Goal: Information Seeking & Learning: Find specific fact

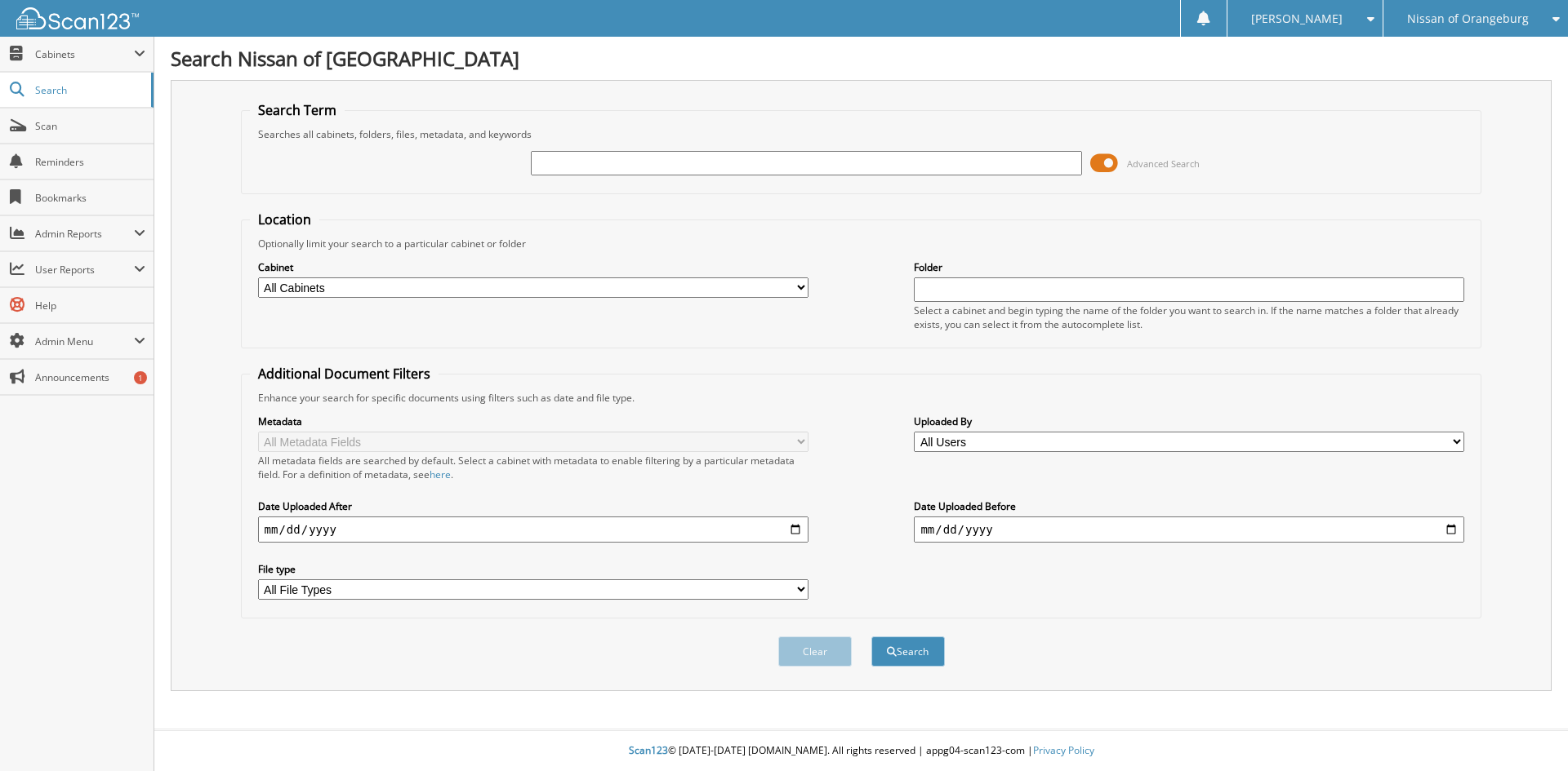
click at [544, 165] on input "text" at bounding box center [805, 163] width 550 height 24
type input "UI TAXES"
click at [871, 637] on button "Search" at bounding box center [908, 651] width 74 height 30
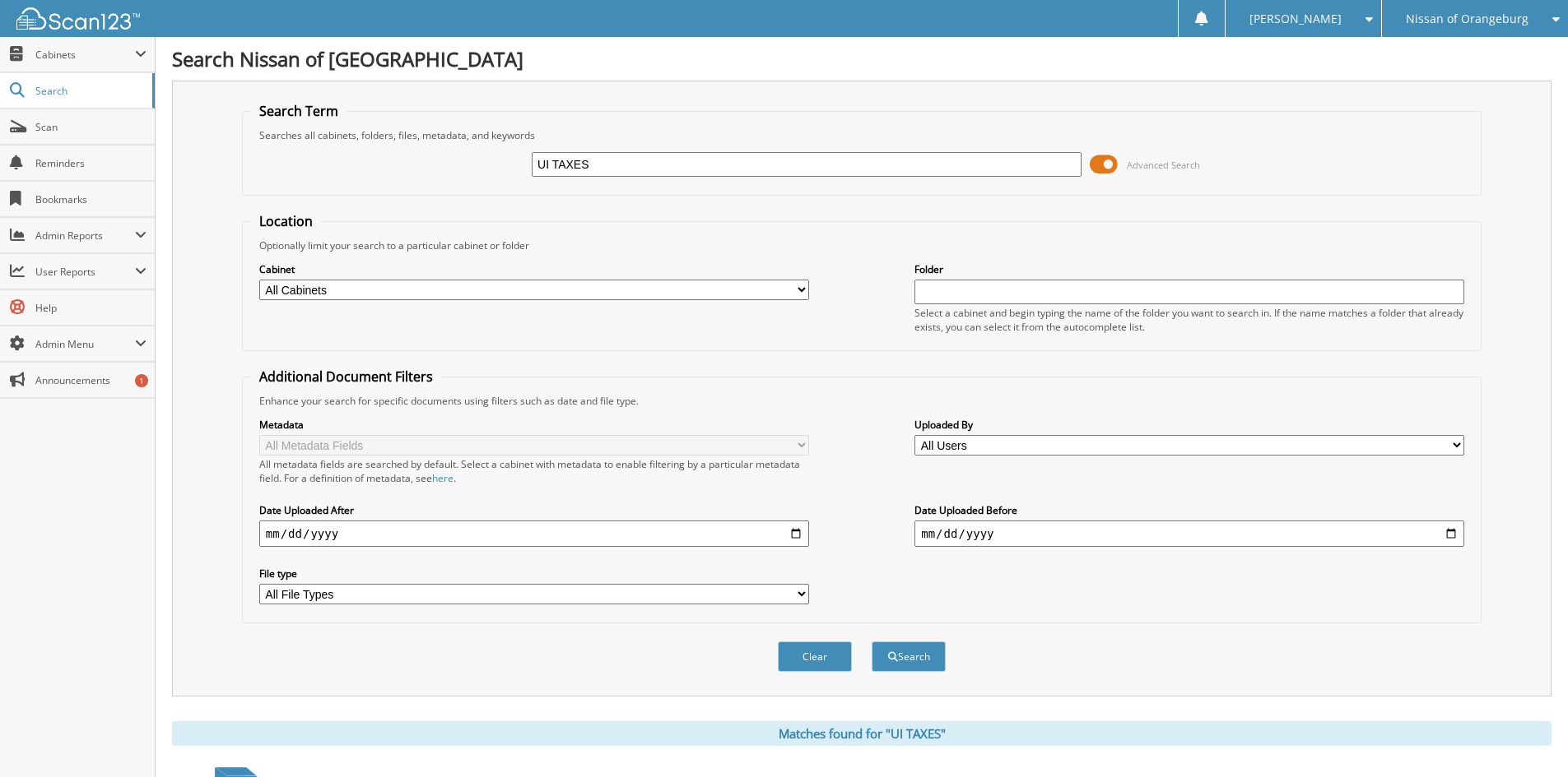
click at [588, 172] on input "UI TAXES" at bounding box center [806, 164] width 549 height 24
type input "U"
type input "quarterly"
click at [872, 642] on button "Search" at bounding box center [908, 657] width 74 height 31
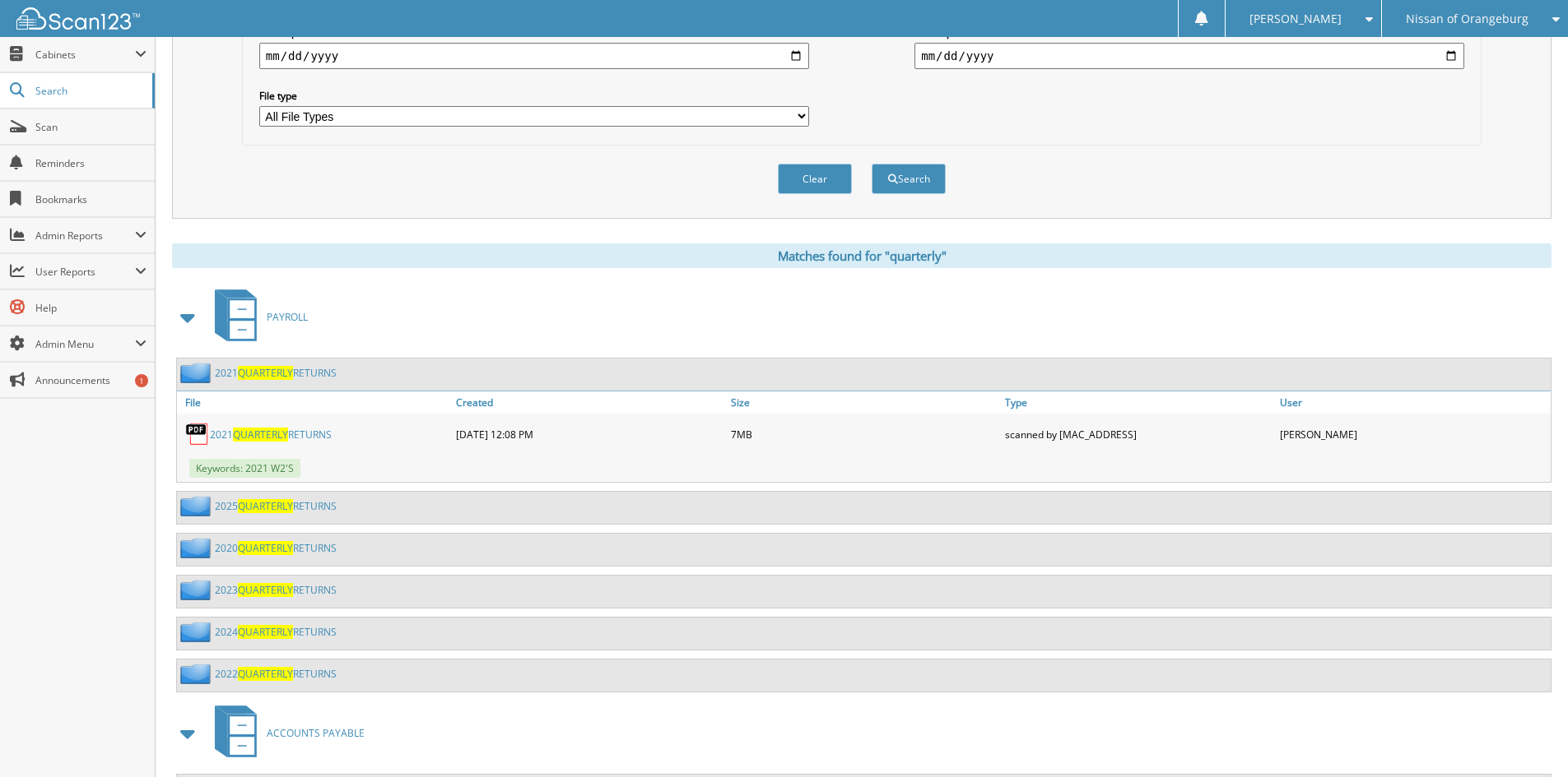
scroll to position [479, 0]
click at [254, 631] on span "QUARTERLY" at bounding box center [265, 630] width 55 height 14
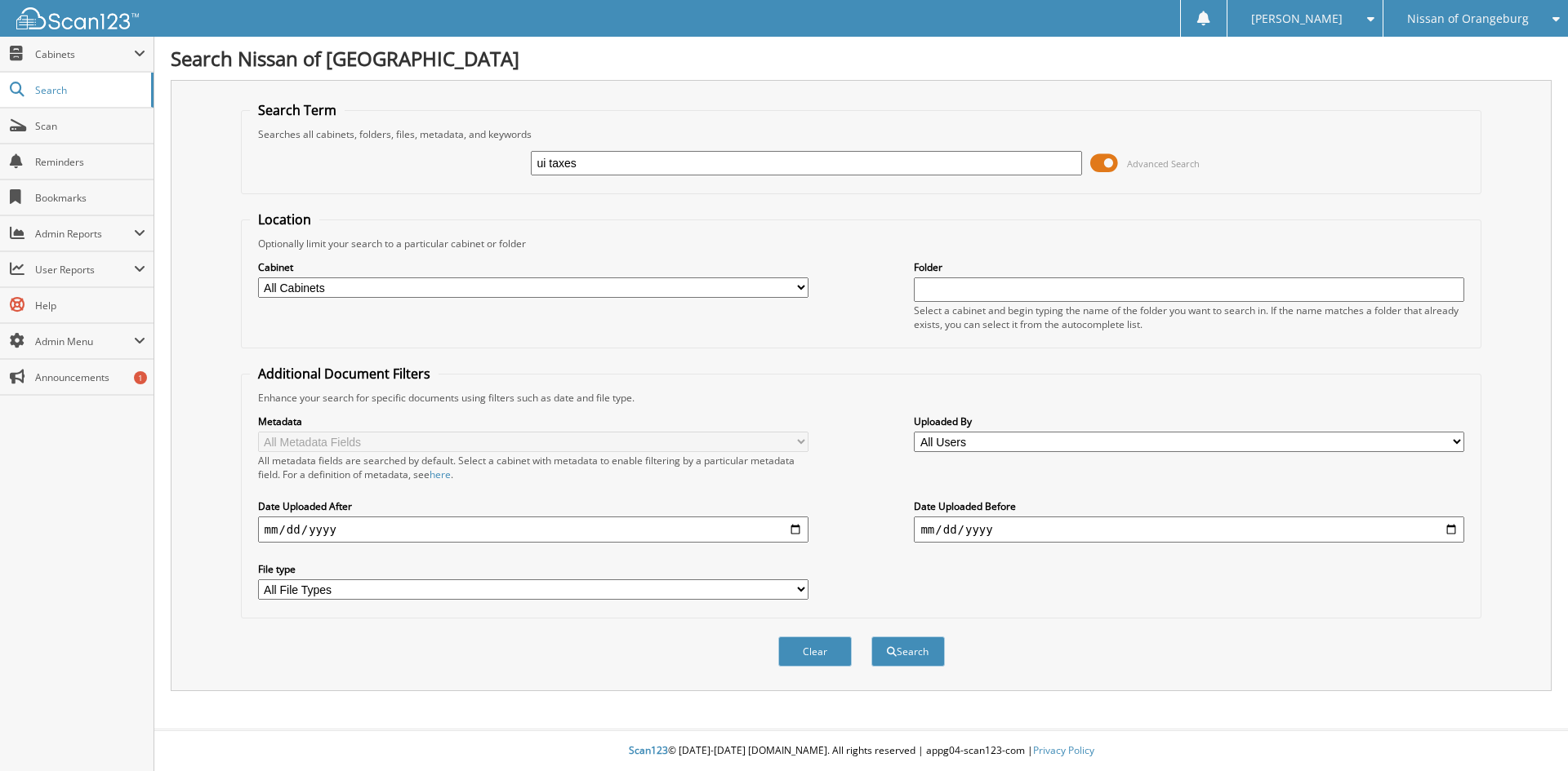
type input "ui taxes"
click at [871, 637] on button "Search" at bounding box center [908, 651] width 74 height 30
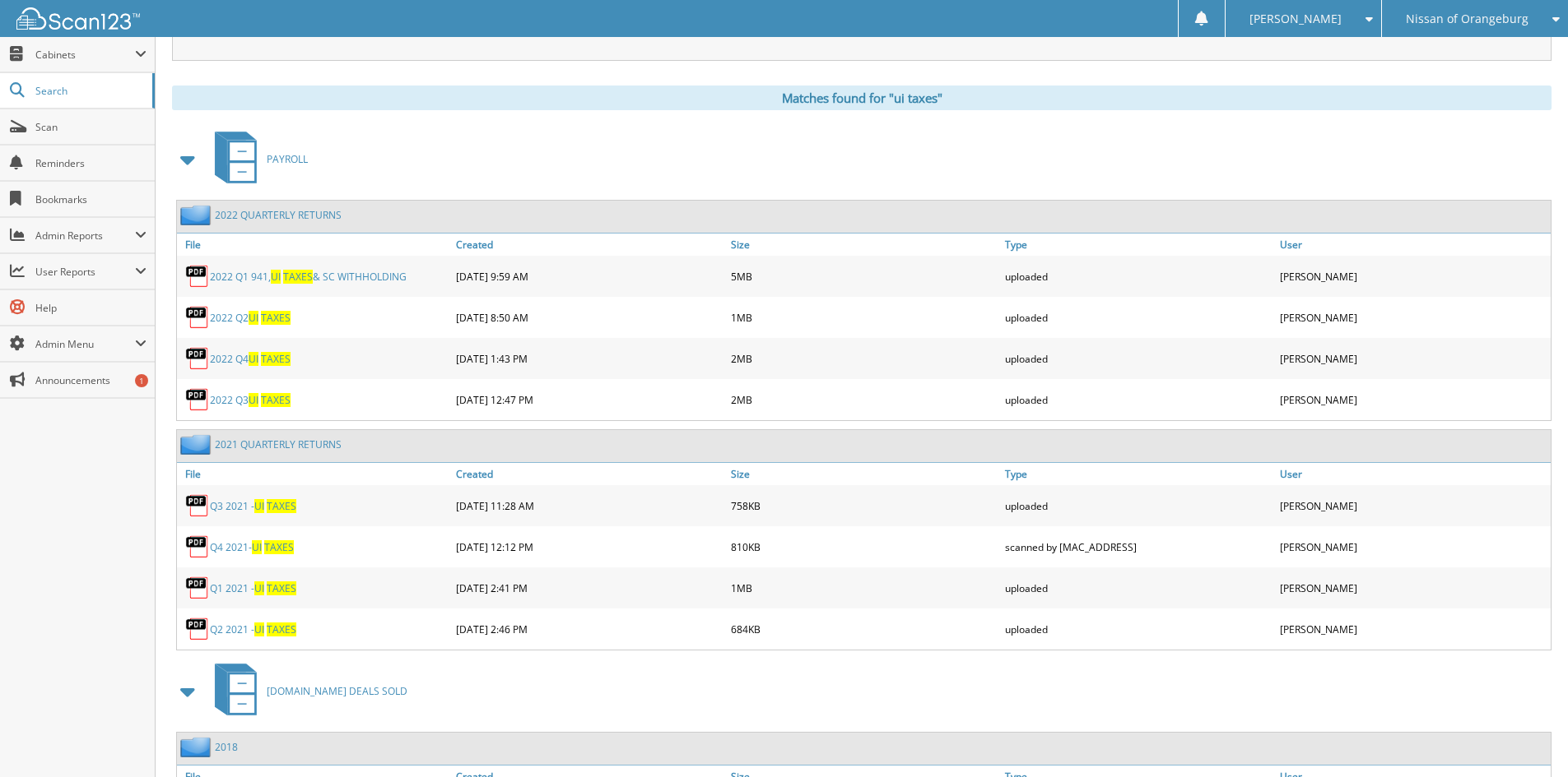
scroll to position [661, 0]
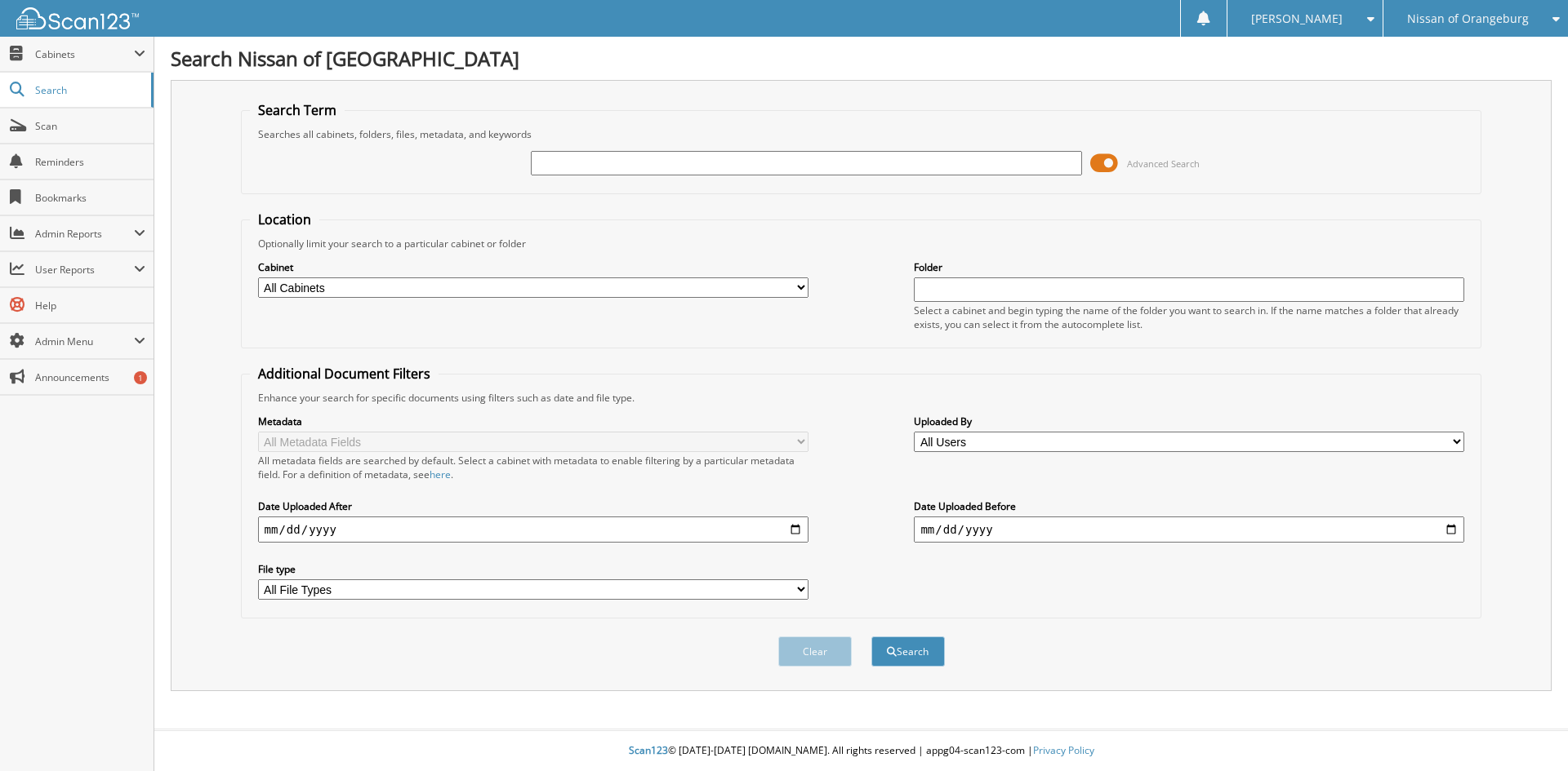
click at [537, 159] on input "text" at bounding box center [805, 163] width 550 height 24
click at [106, 53] on span "Cabinets" at bounding box center [85, 55] width 99 height 14
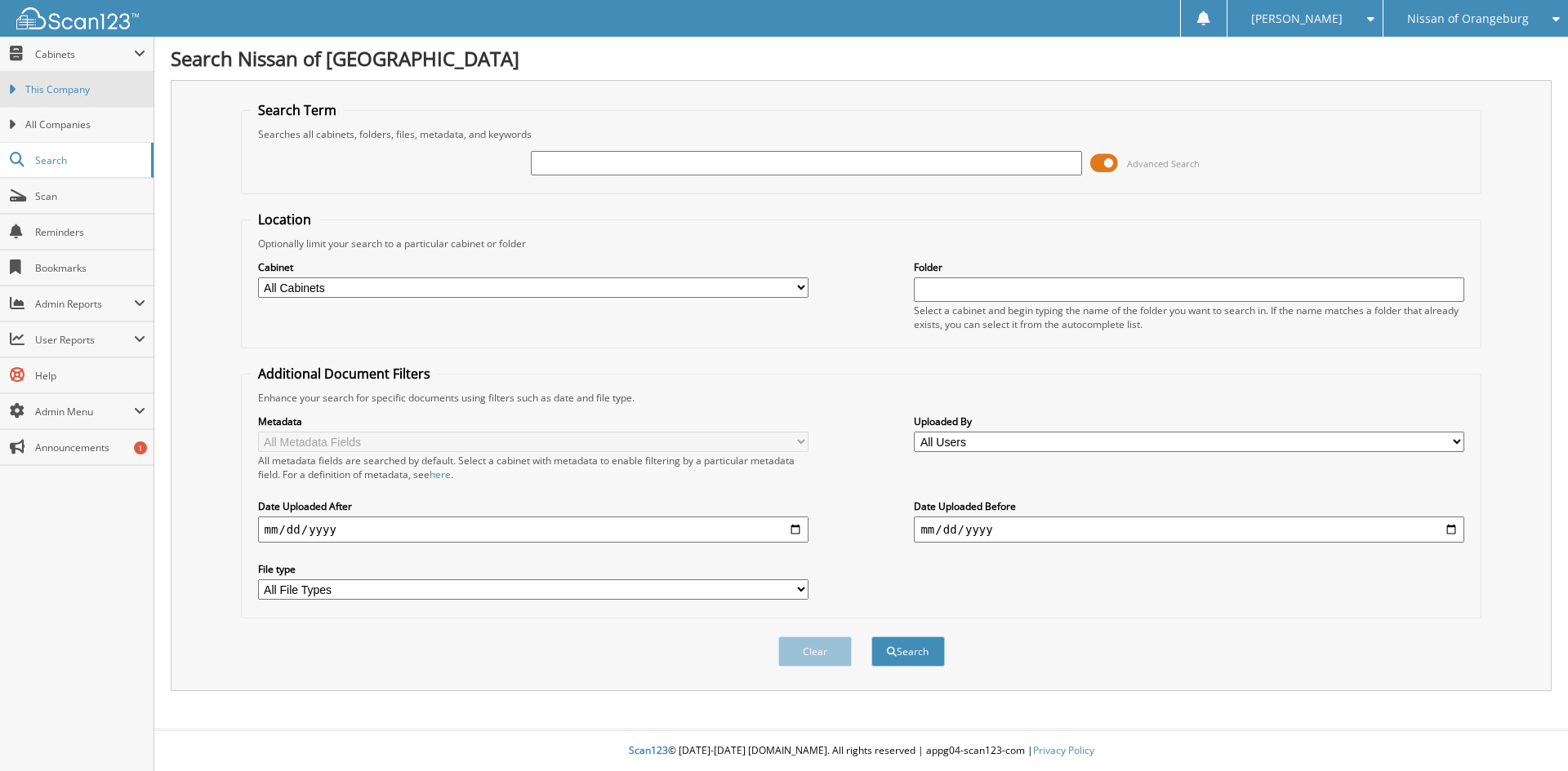
click at [92, 97] on link "This Company" at bounding box center [76, 89] width 153 height 36
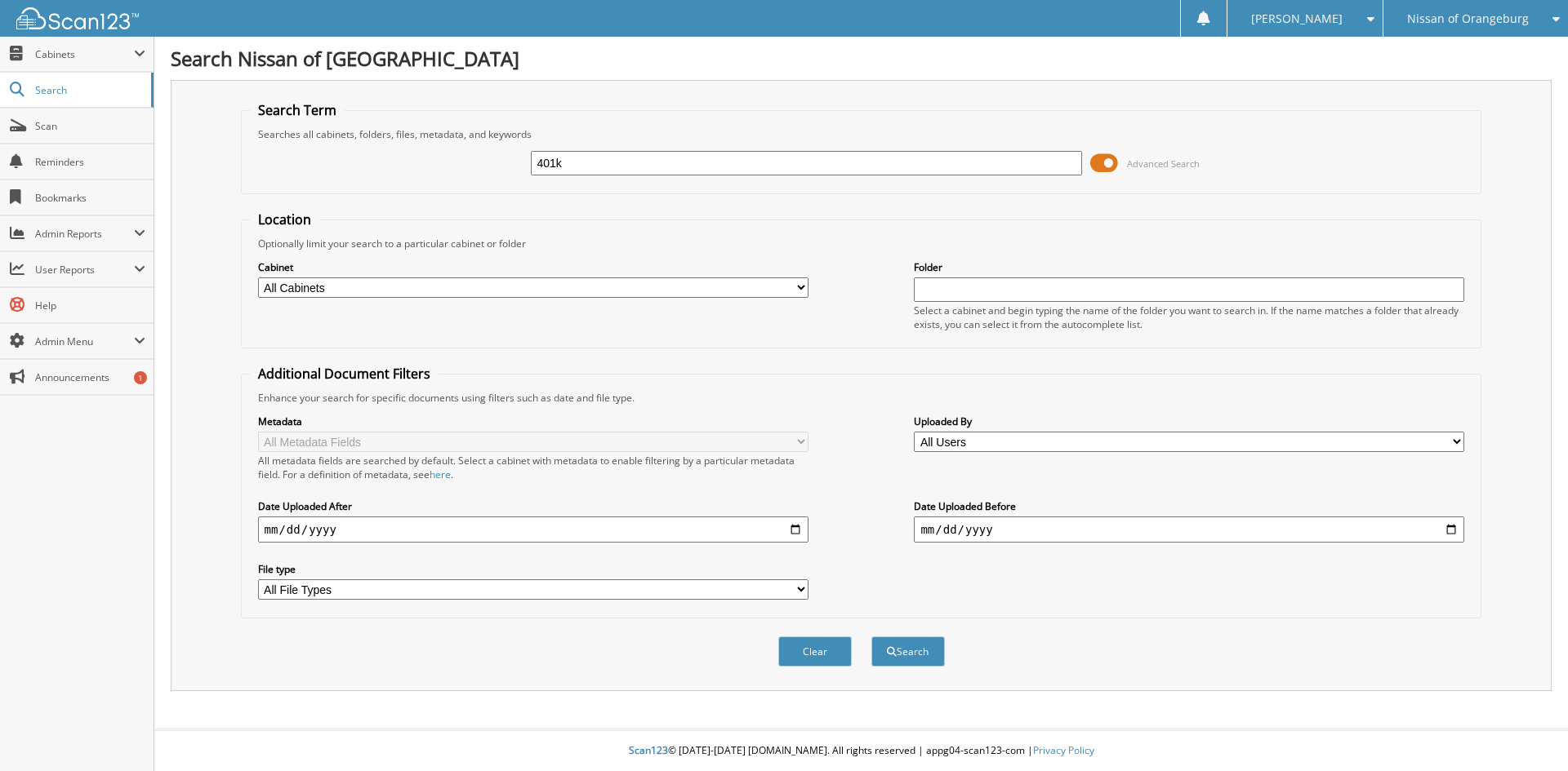
type input "401k"
click at [871, 637] on button "Search" at bounding box center [908, 651] width 74 height 30
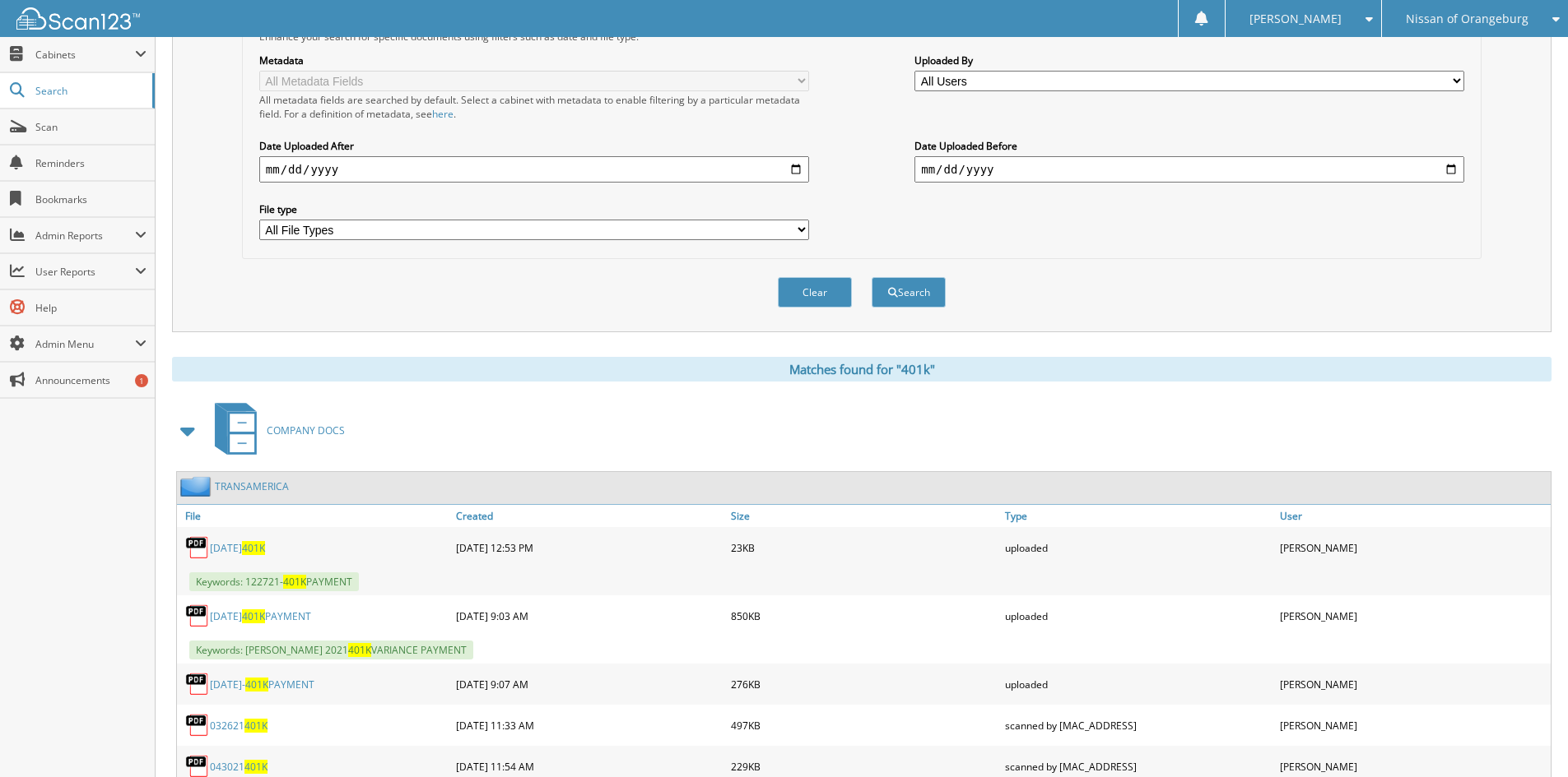
scroll to position [365, 0]
click at [260, 490] on link "TRANSAMERICA" at bounding box center [252, 485] width 74 height 14
